Goal: Transaction & Acquisition: Purchase product/service

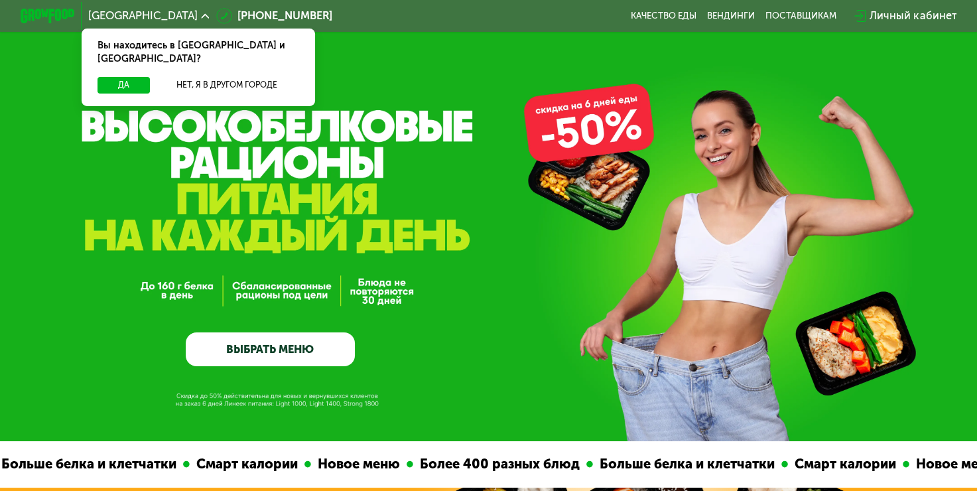
click at [170, 156] on div "GrowFood — доставка правильного питания ВЫБРАТЬ МЕНЮ" at bounding box center [488, 220] width 977 height 441
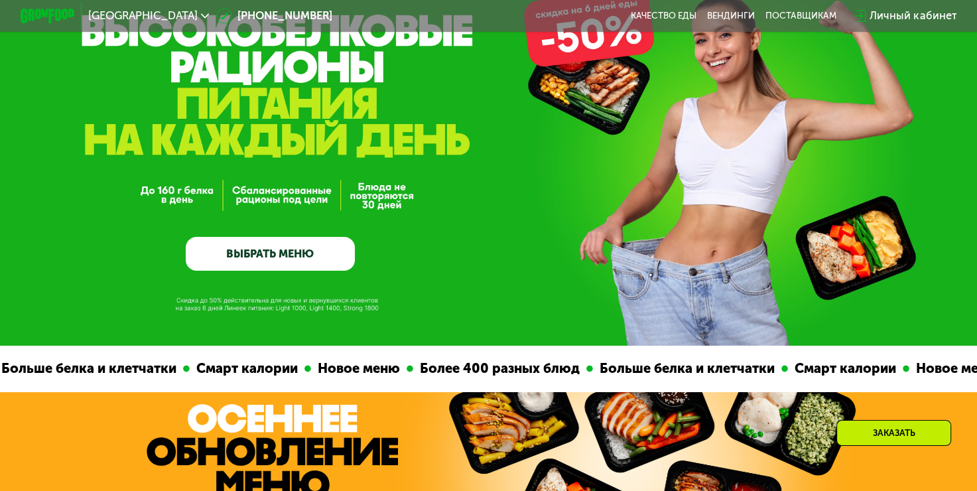
scroll to position [125, 0]
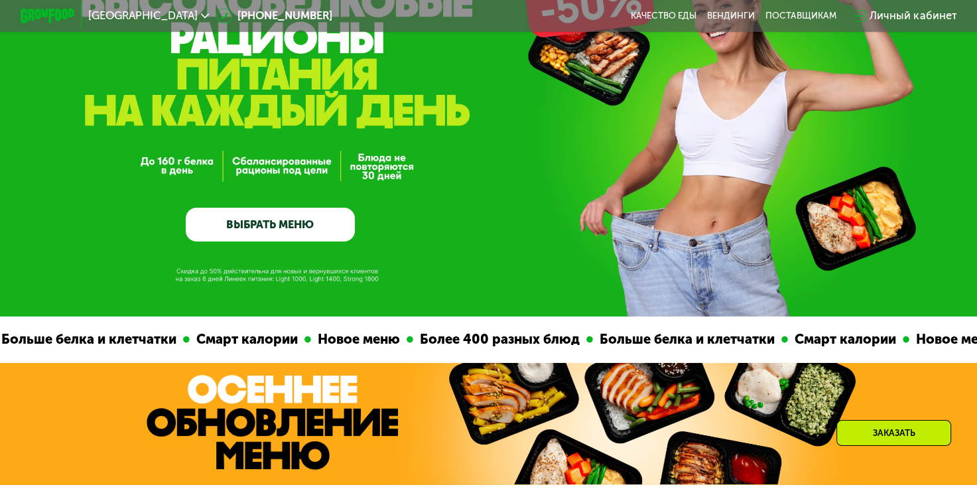
click at [294, 223] on link "ВЫБРАТЬ МЕНЮ" at bounding box center [270, 225] width 169 height 34
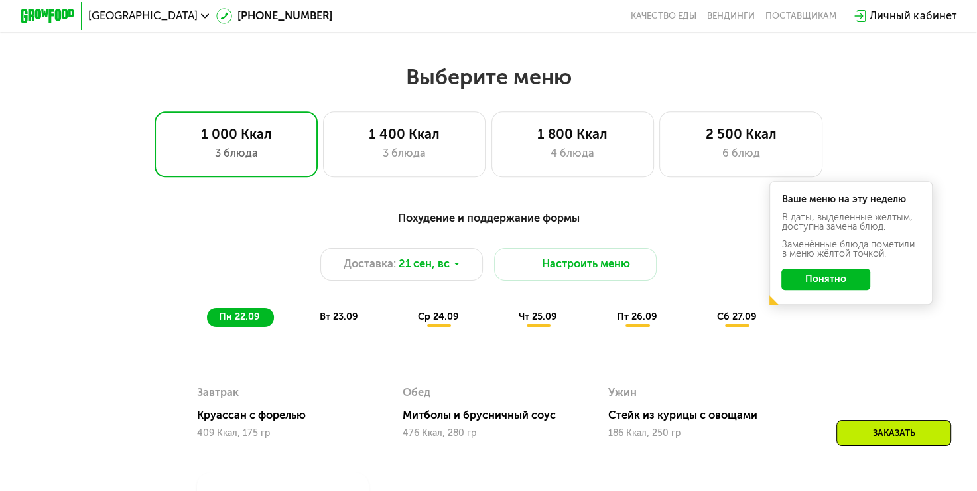
scroll to position [865, 0]
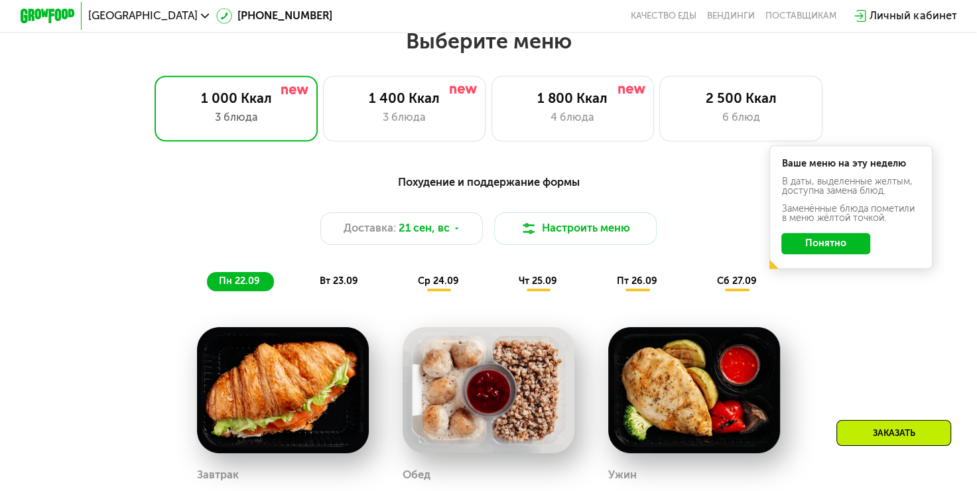
click at [278, 202] on div "Похудение и поддержание формы Доставка: 21 сен, вс Настроить меню пн 22.09 вт 2…" at bounding box center [488, 232] width 803 height 117
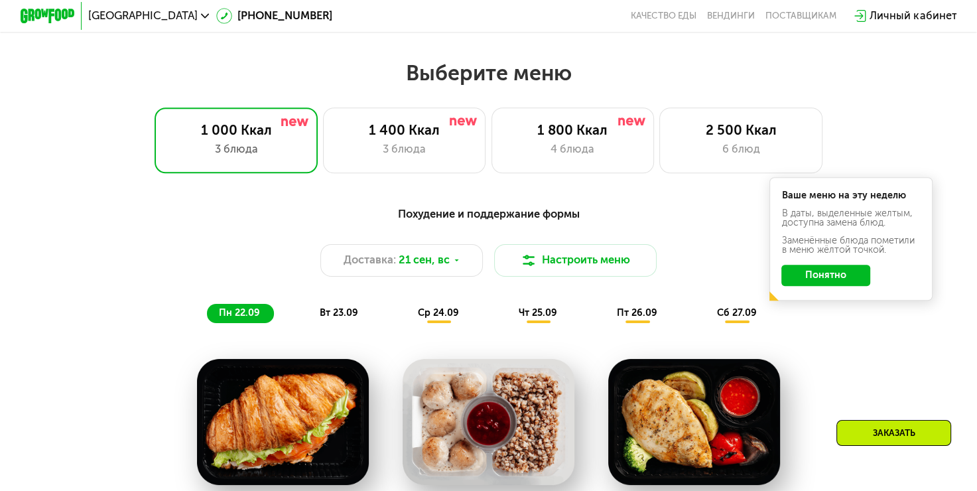
scroll to position [833, 0]
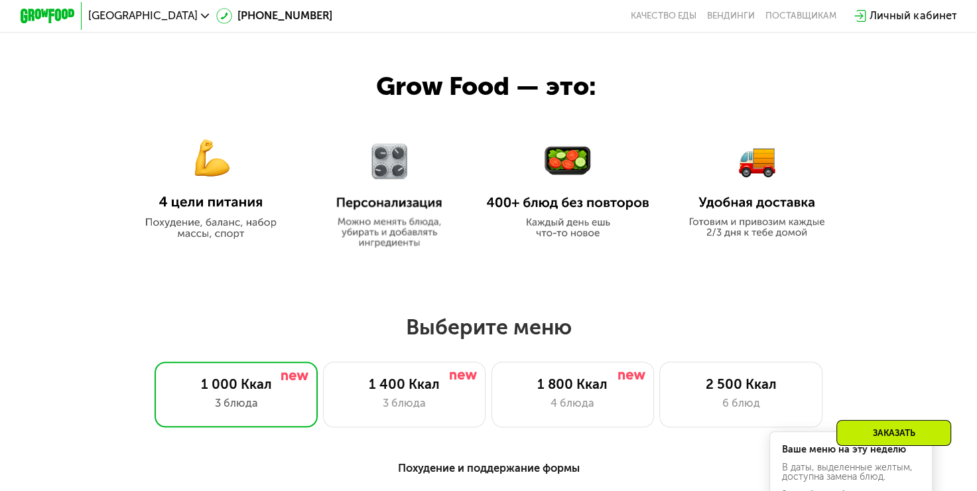
scroll to position [605, 0]
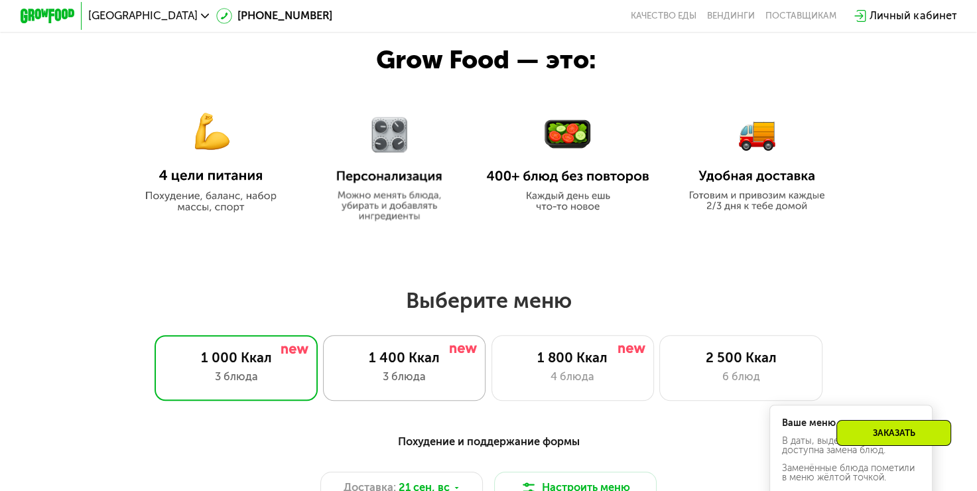
click at [414, 385] on div "3 блюда" at bounding box center [404, 377] width 135 height 17
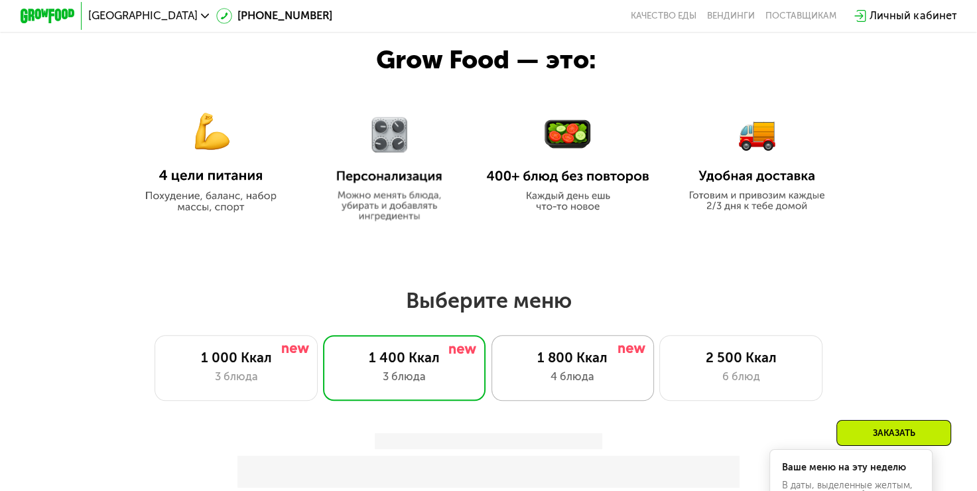
click at [599, 377] on div "4 блюда" at bounding box center [572, 377] width 135 height 17
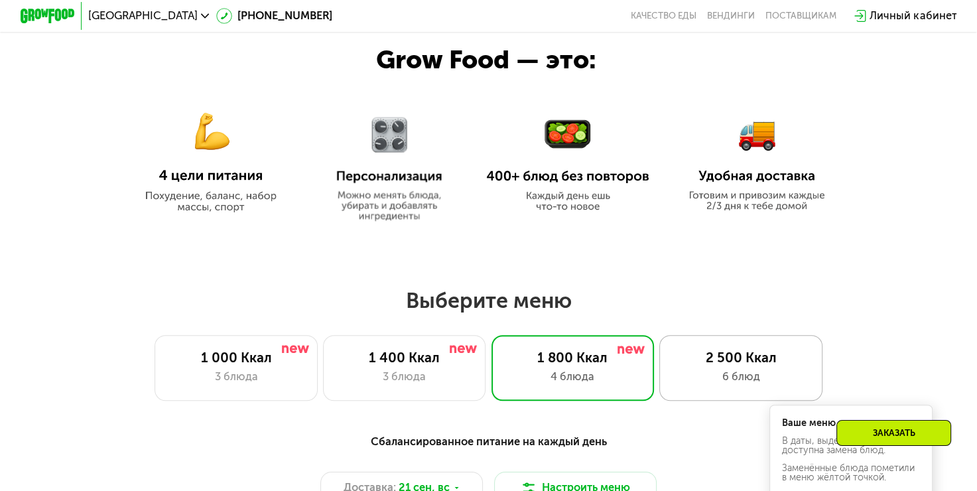
click at [727, 377] on div "6 блюд" at bounding box center [741, 377] width 135 height 17
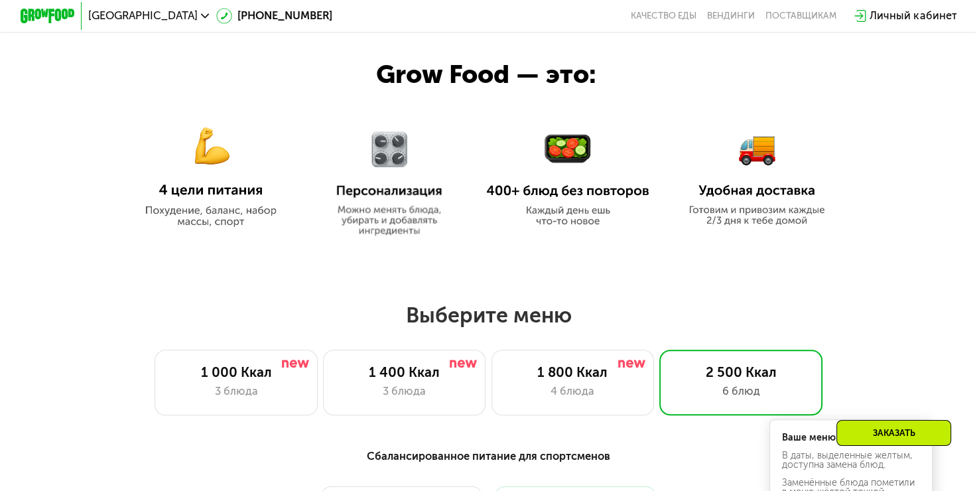
scroll to position [568, 0]
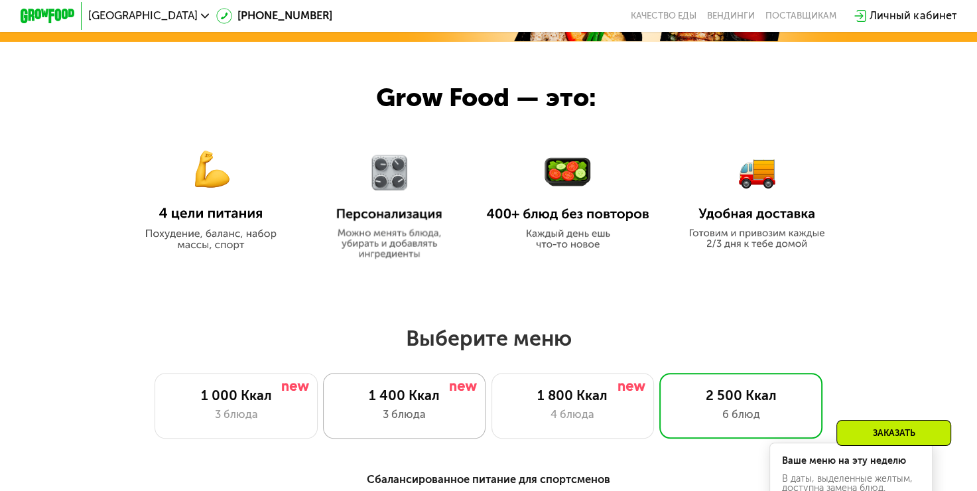
click at [437, 416] on div "3 блюда" at bounding box center [404, 414] width 135 height 17
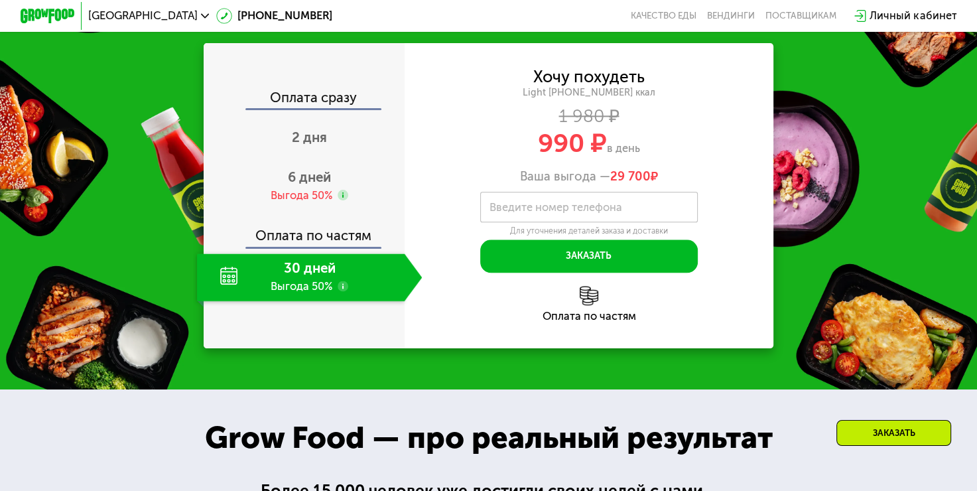
scroll to position [1582, 0]
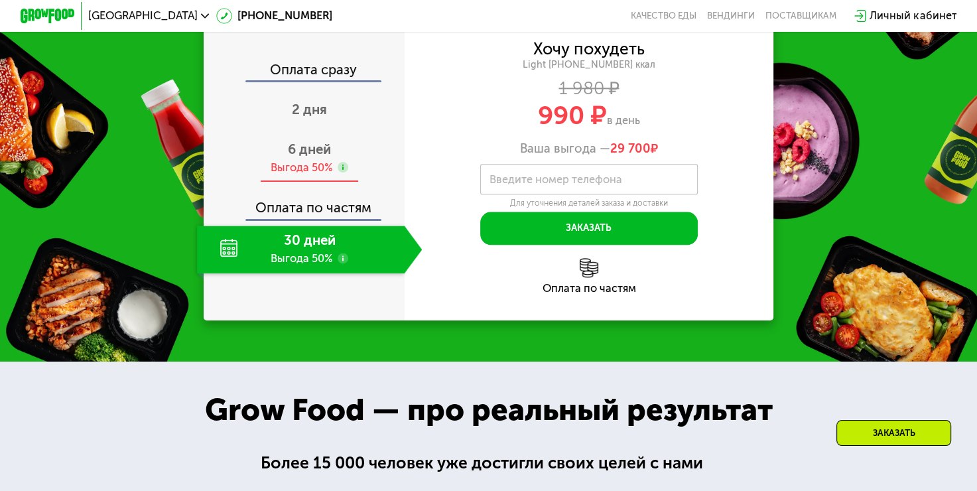
click at [303, 157] on span "6 дней" at bounding box center [309, 149] width 43 height 16
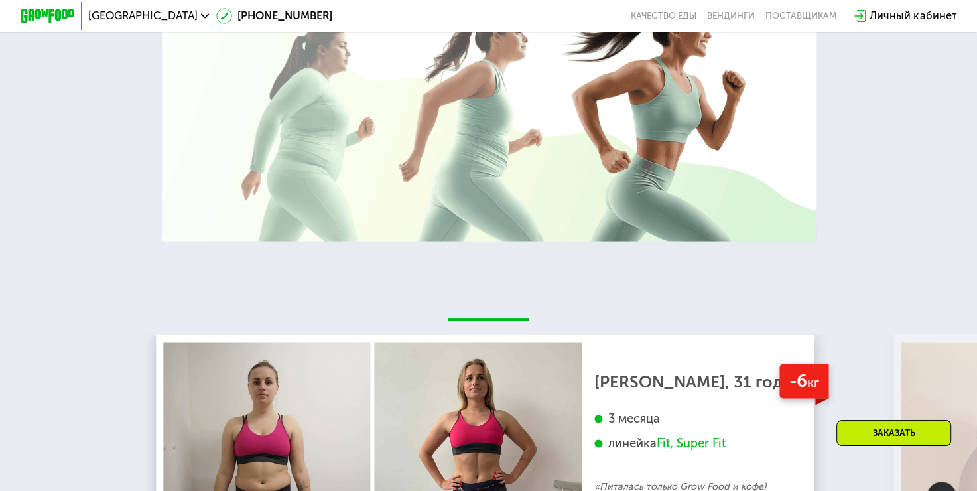
scroll to position [2167, 0]
